Goal: Task Accomplishment & Management: Use online tool/utility

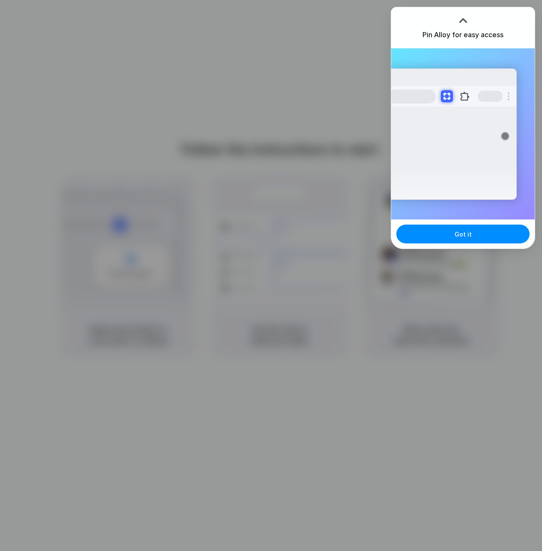
click at [491, 19] on div "Pin Alloy for easy access" at bounding box center [462, 27] width 143 height 41
click at [471, 99] on button at bounding box center [464, 96] width 15 height 15
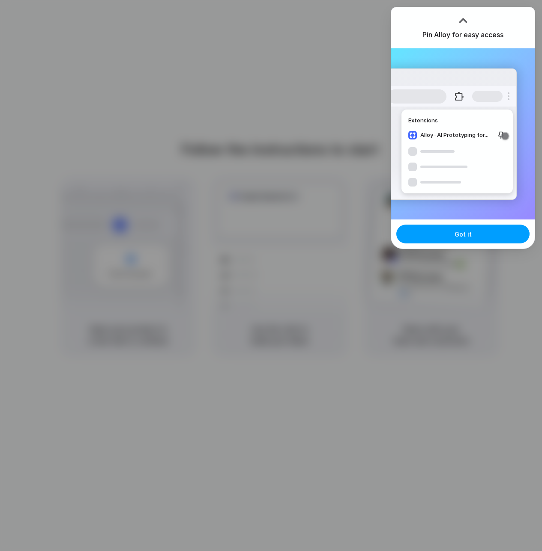
click at [455, 237] on span "Got it" at bounding box center [462, 234] width 17 height 9
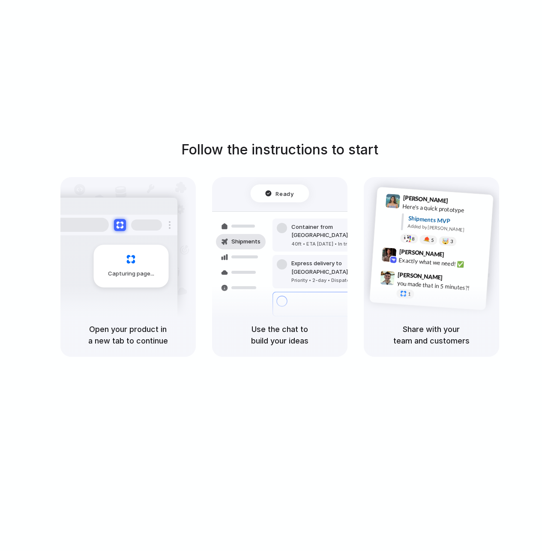
click at [138, 333] on h5 "Open your product in a new tab to continue" at bounding box center [128, 335] width 115 height 23
drag, startPoint x: 138, startPoint y: 333, endPoint x: 121, endPoint y: 329, distance: 18.0
click at [121, 329] on h5 "Open your product in a new tab to continue" at bounding box center [128, 335] width 115 height 23
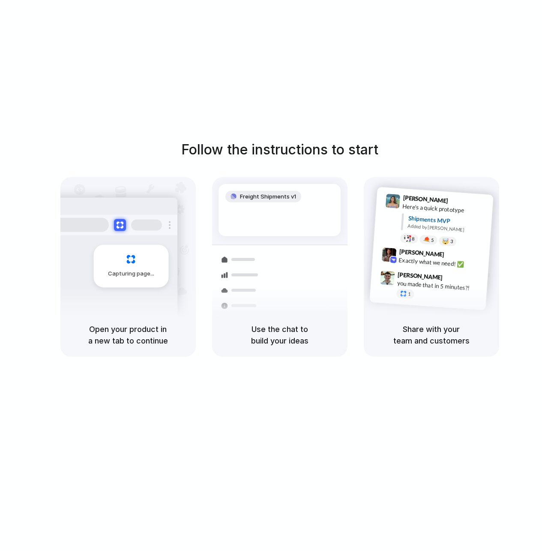
click at [271, 276] on div at bounding box center [271, 276] width 0 height 0
click at [362, 53] on div "Follow the instructions to start Capturing page Open your product in a new tab …" at bounding box center [279, 284] width 559 height 569
click at [271, 276] on div at bounding box center [271, 276] width 0 height 0
click at [220, 87] on div "Follow the instructions to start Capturing page Open your product in a new tab …" at bounding box center [279, 284] width 559 height 569
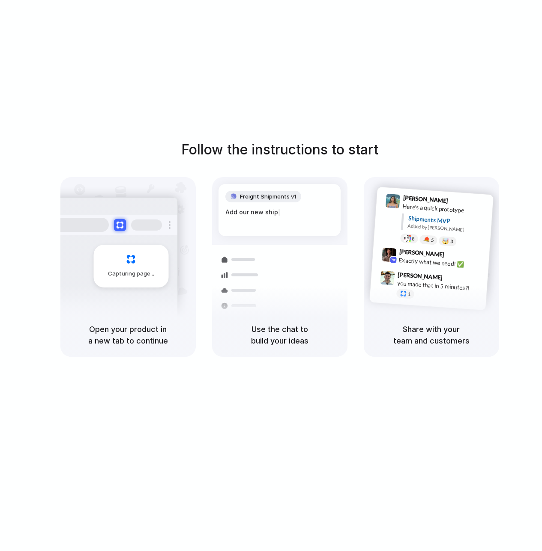
click at [304, 56] on div "Follow the instructions to start Capturing page Open your product in a new tab …" at bounding box center [279, 284] width 559 height 569
